Goal: Task Accomplishment & Management: Manage account settings

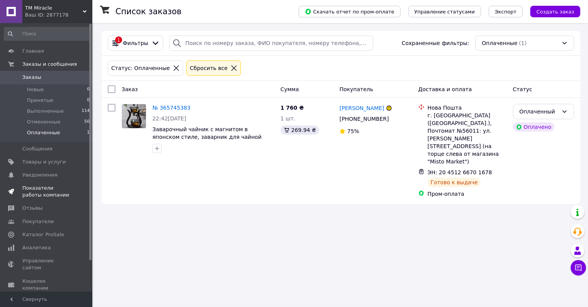
click at [52, 189] on span "Показатели работы компании" at bounding box center [46, 192] width 49 height 14
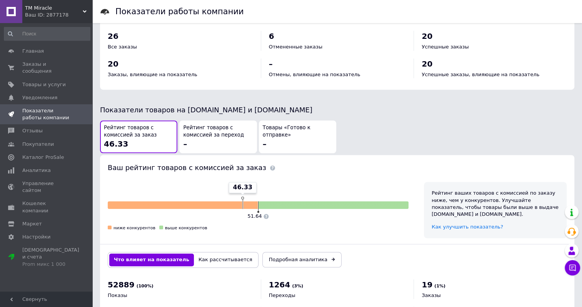
scroll to position [346, 0]
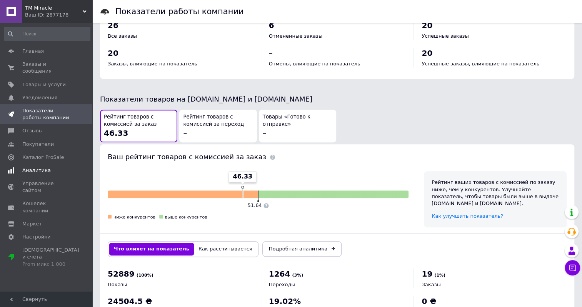
click at [45, 167] on span "Аналитика" at bounding box center [36, 170] width 28 height 7
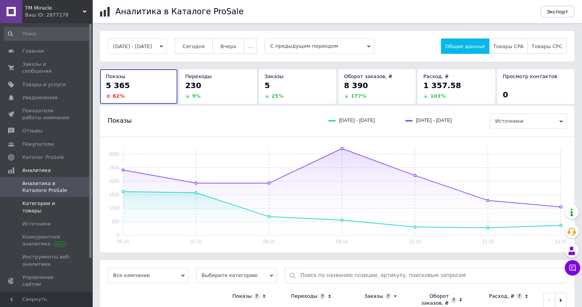
click at [52, 200] on span "Категории и товары" at bounding box center [46, 207] width 49 height 14
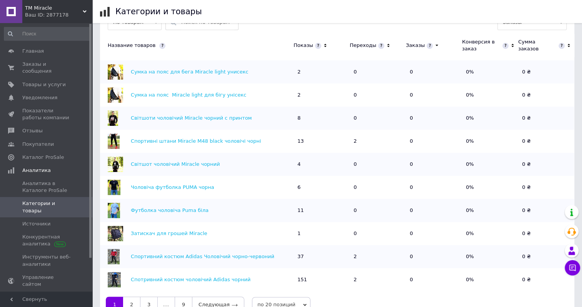
scroll to position [267, 0]
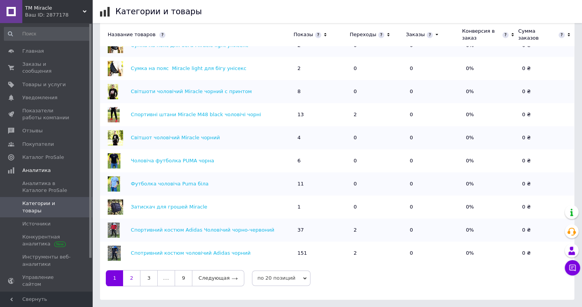
click at [136, 284] on link "2" at bounding box center [131, 278] width 17 height 16
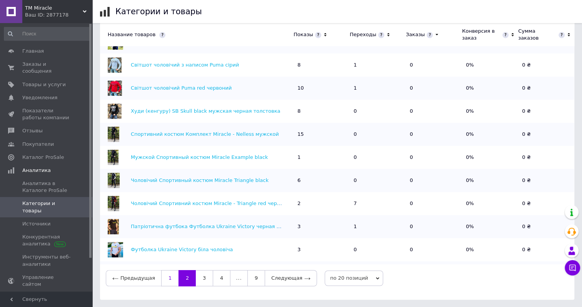
click at [165, 273] on link "1" at bounding box center [169, 278] width 17 height 16
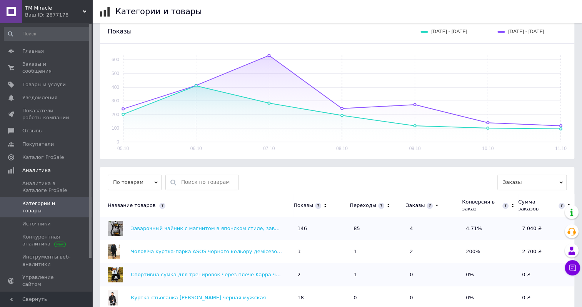
scroll to position [75, 0]
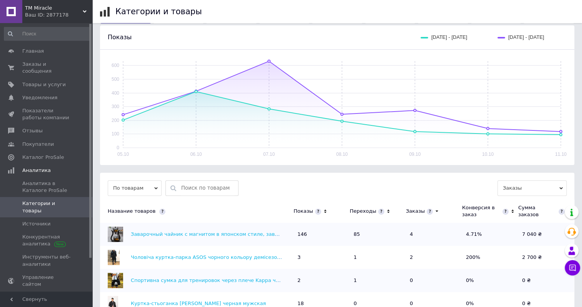
click at [323, 211] on icon at bounding box center [325, 211] width 5 height 7
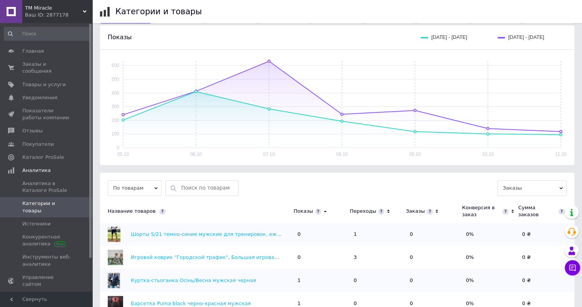
click at [323, 211] on icon at bounding box center [325, 211] width 5 height 7
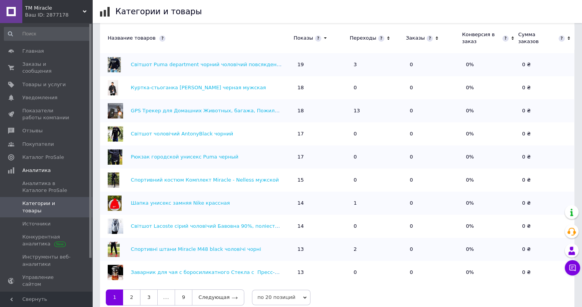
scroll to position [267, 0]
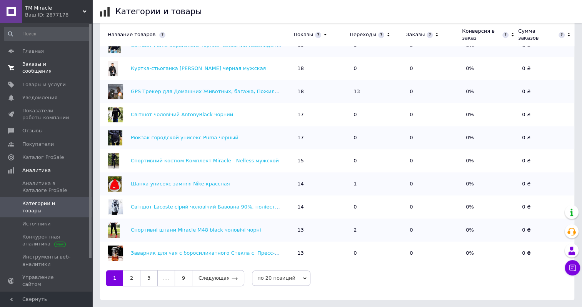
click at [32, 59] on link "Заказы и сообщения 0 0" at bounding box center [47, 68] width 94 height 20
